Goal: Check status: Check status

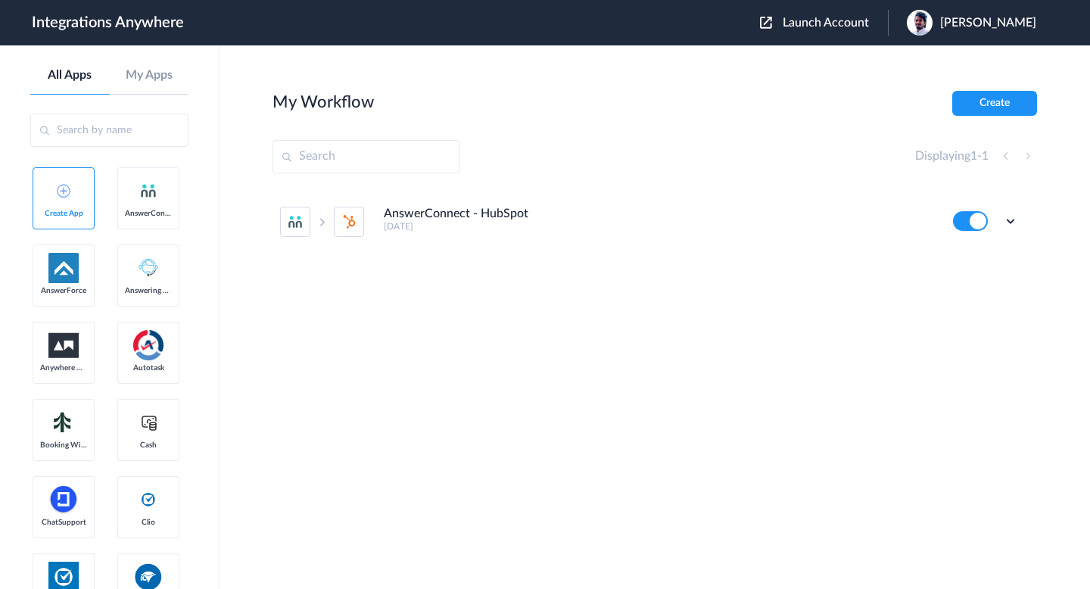
click at [789, 26] on button "Launch Account" at bounding box center [824, 23] width 128 height 14
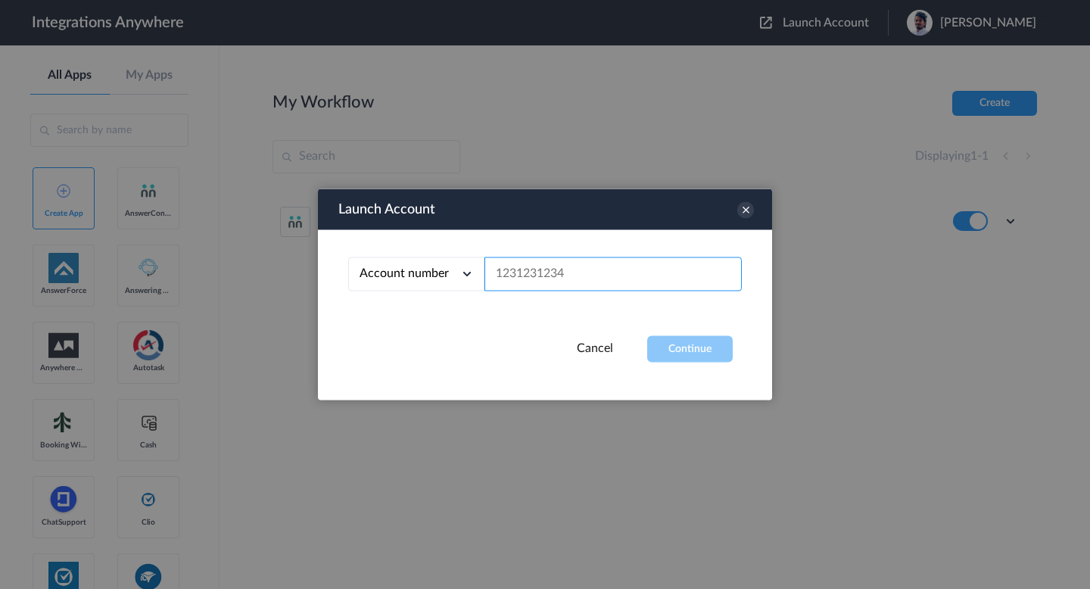
click at [615, 275] on input "text" at bounding box center [612, 274] width 257 height 34
paste input "2086350222"
type input "2086350222"
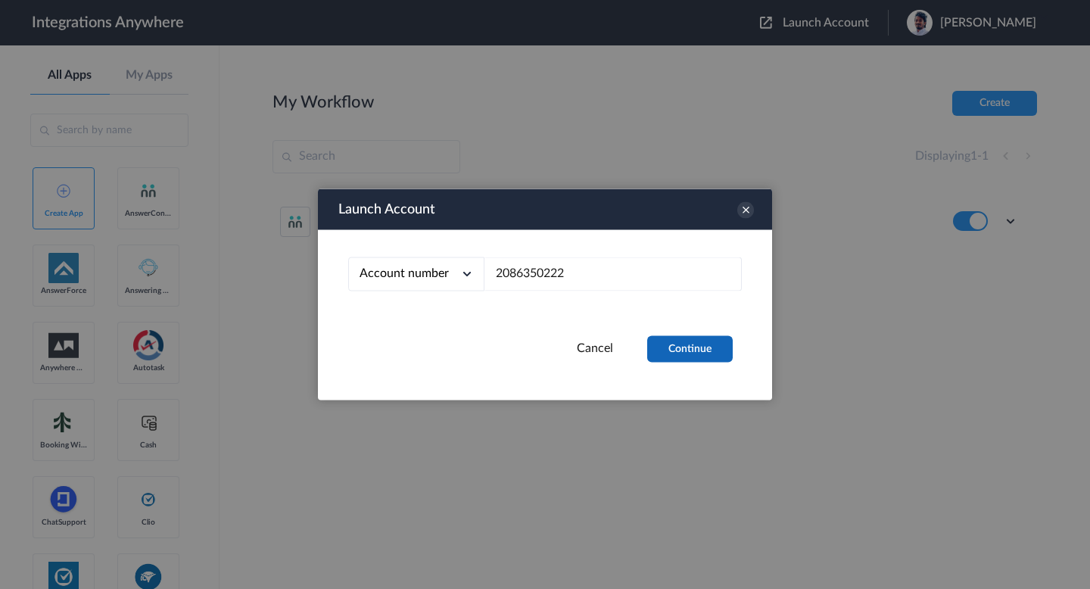
click at [699, 354] on button "Continue" at bounding box center [690, 349] width 86 height 26
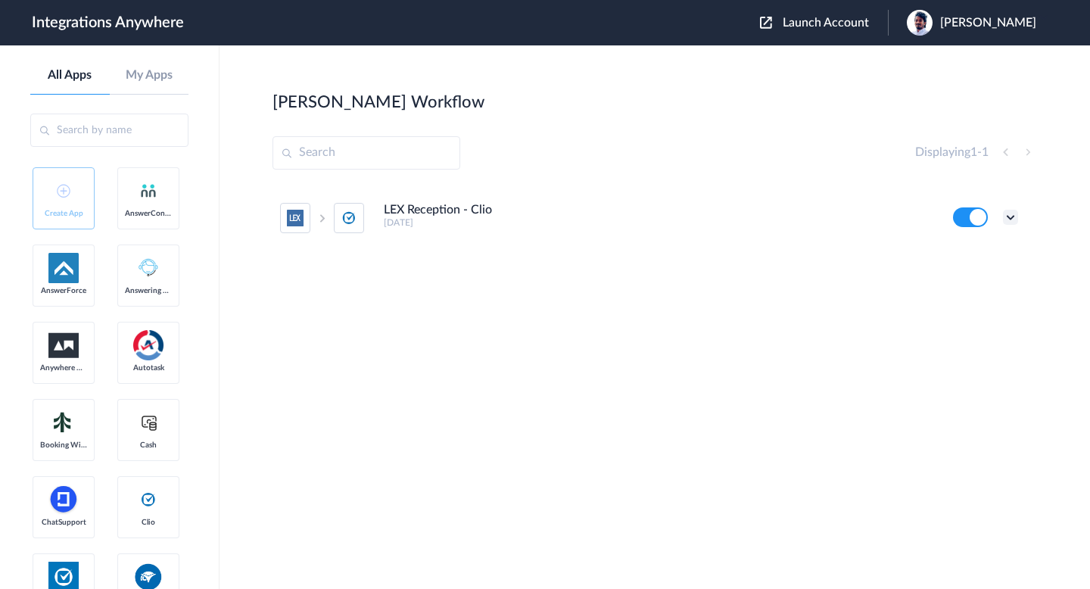
click at [1004, 223] on icon at bounding box center [1010, 217] width 15 height 15
click at [970, 275] on link "Task history" at bounding box center [967, 280] width 73 height 11
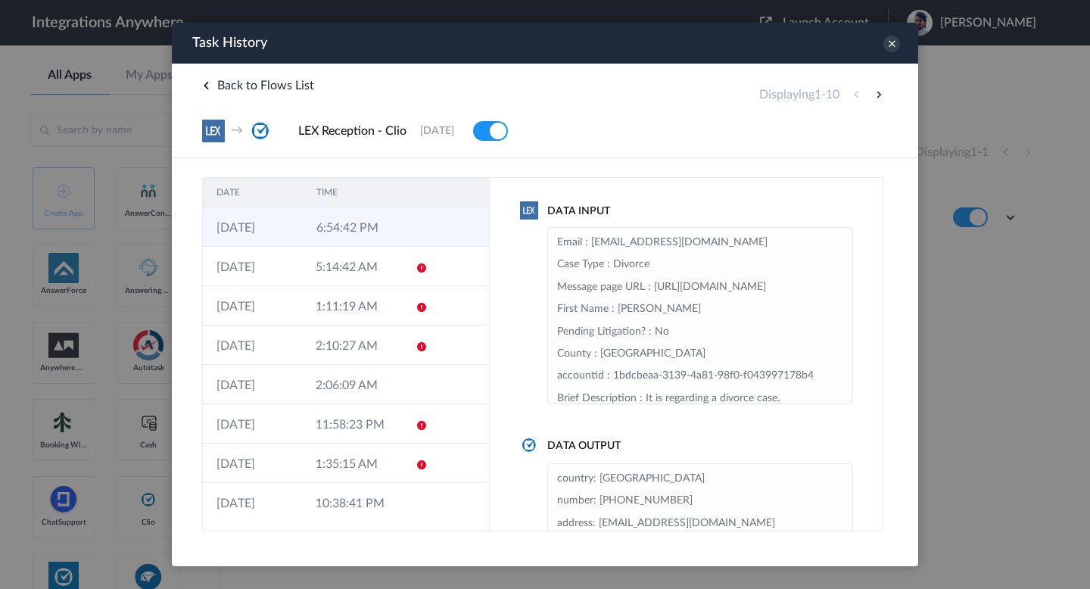
click at [422, 240] on td at bounding box center [417, 226] width 29 height 39
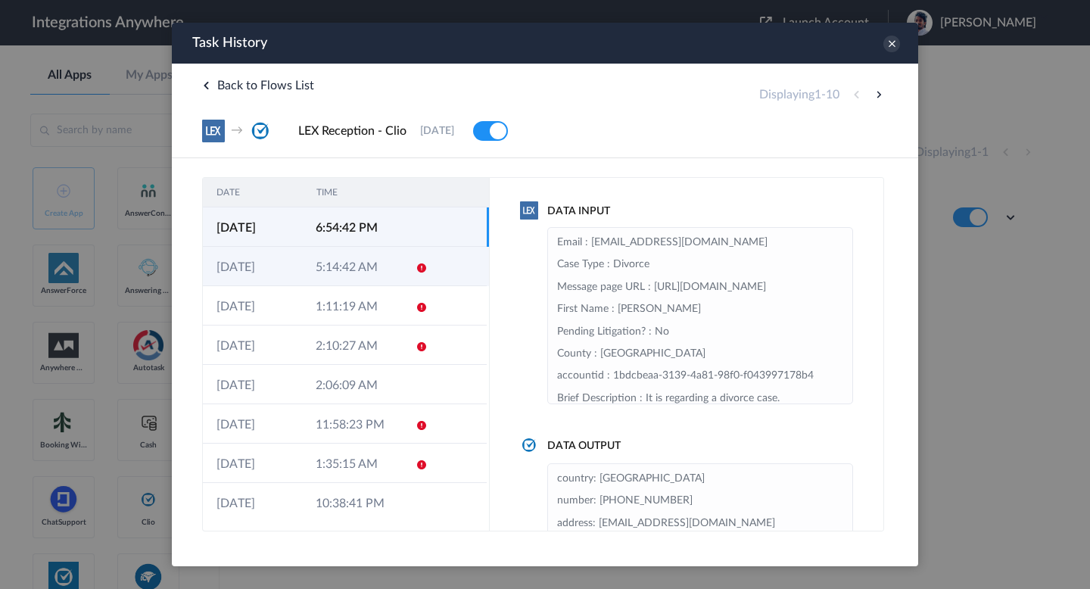
click at [409, 263] on td at bounding box center [416, 266] width 29 height 39
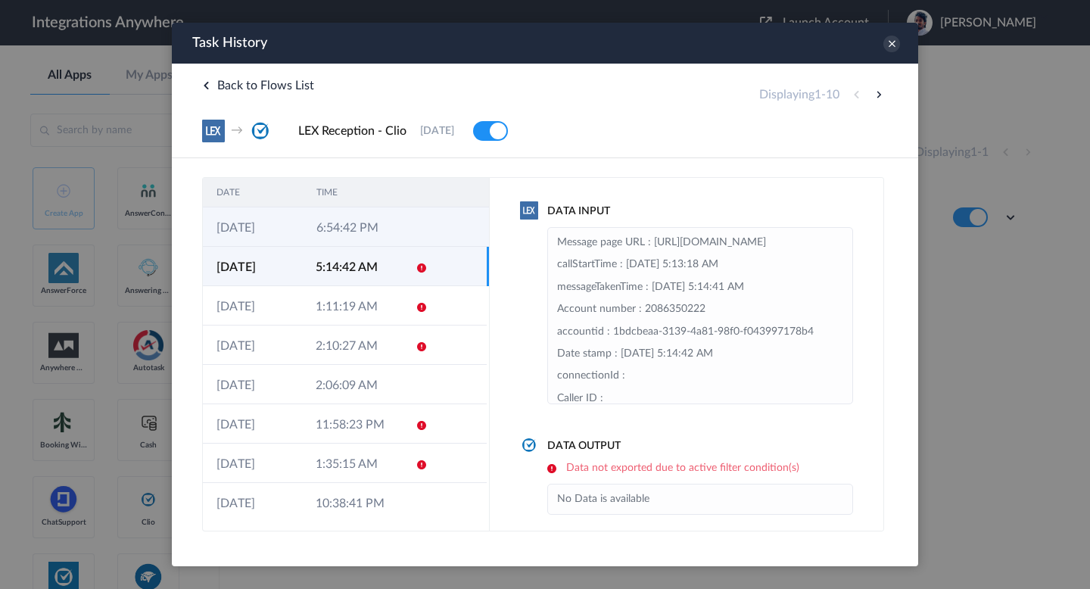
click at [417, 238] on td at bounding box center [417, 226] width 29 height 39
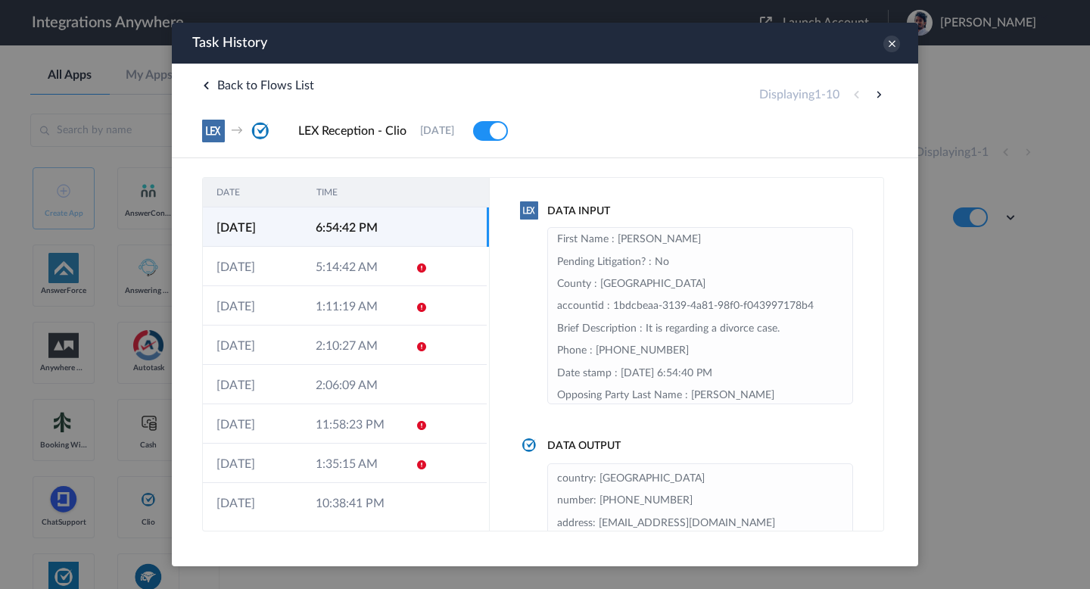
scroll to position [91, 0]
